Goal: Check status: Check status

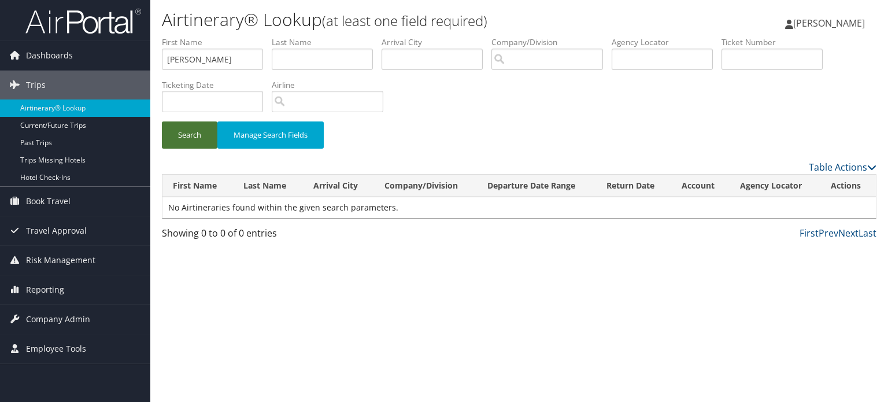
click at [190, 131] on button "Search" at bounding box center [190, 134] width 56 height 27
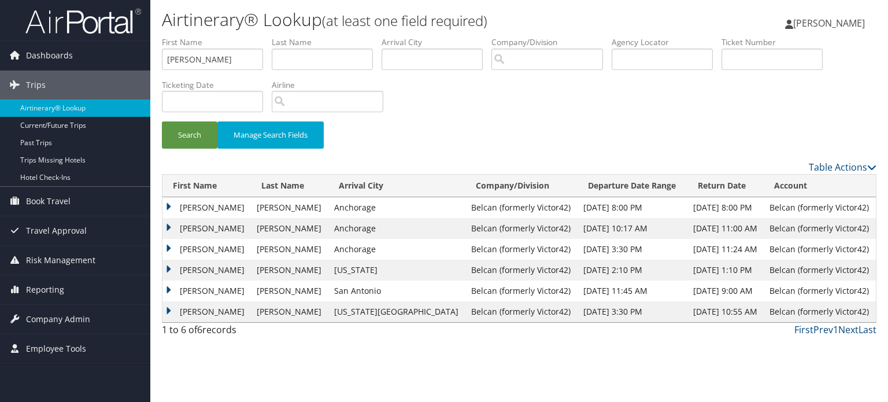
click at [169, 205] on td "DALTON JAY" at bounding box center [206, 207] width 88 height 21
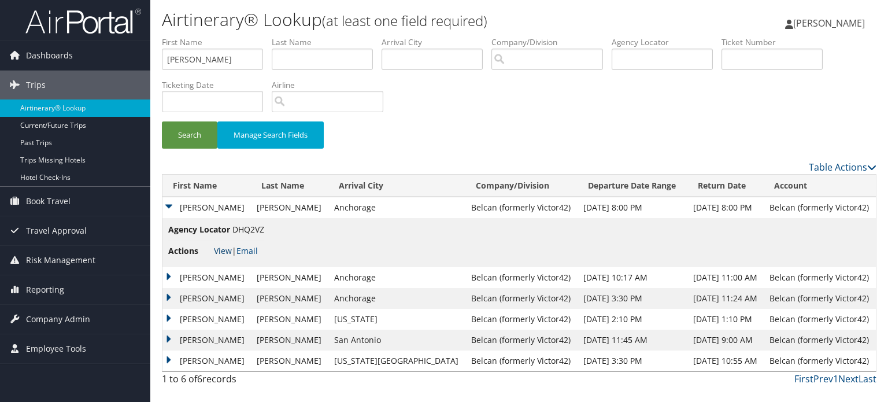
click at [224, 255] on link "View" at bounding box center [223, 250] width 18 height 11
click at [198, 208] on td "DALTON JAY" at bounding box center [206, 207] width 88 height 21
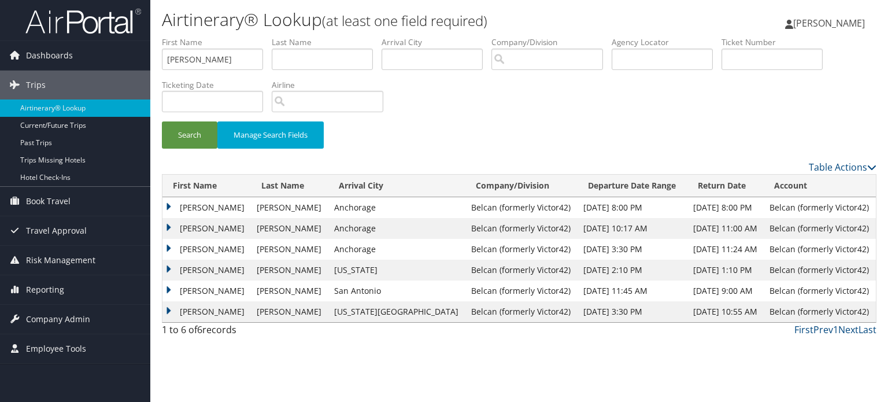
click at [197, 233] on td "DALTON JAY" at bounding box center [206, 228] width 88 height 21
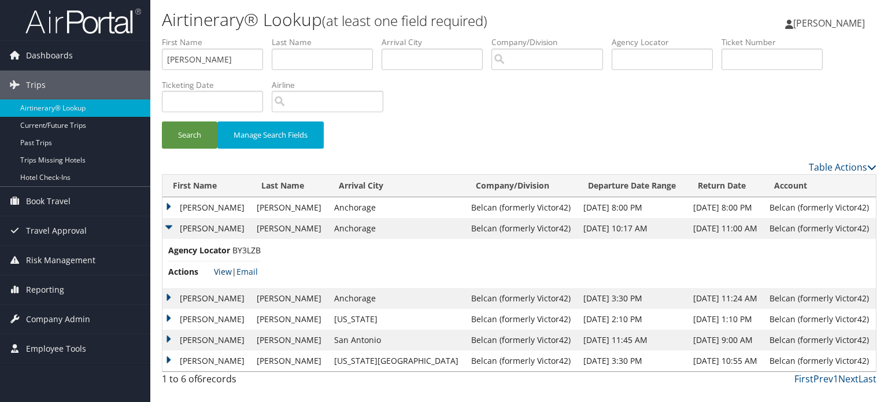
click at [227, 271] on link "View" at bounding box center [223, 271] width 18 height 11
click at [169, 226] on td "DALTON JAY" at bounding box center [206, 228] width 88 height 21
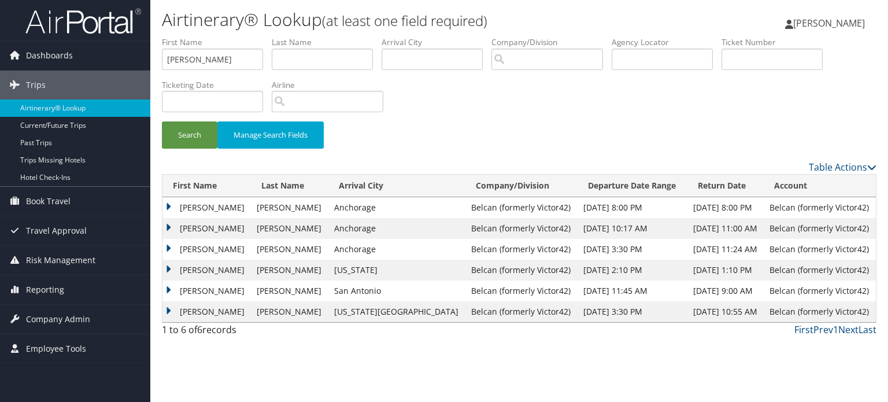
click at [542, 138] on div "Search Manage Search Fields" at bounding box center [519, 140] width 732 height 39
